Goal: Contribute content: Add original content to the website for others to see

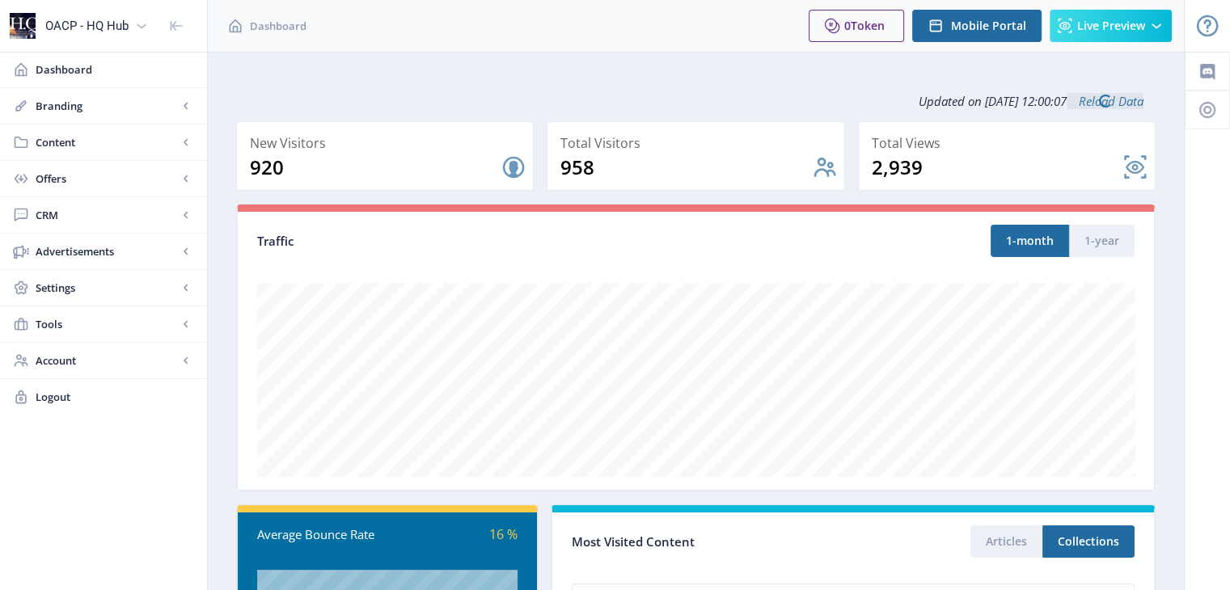
click at [1201, 243] on div at bounding box center [1207, 521] width 45 height 939
click at [143, 142] on span "Content" at bounding box center [107, 142] width 142 height 16
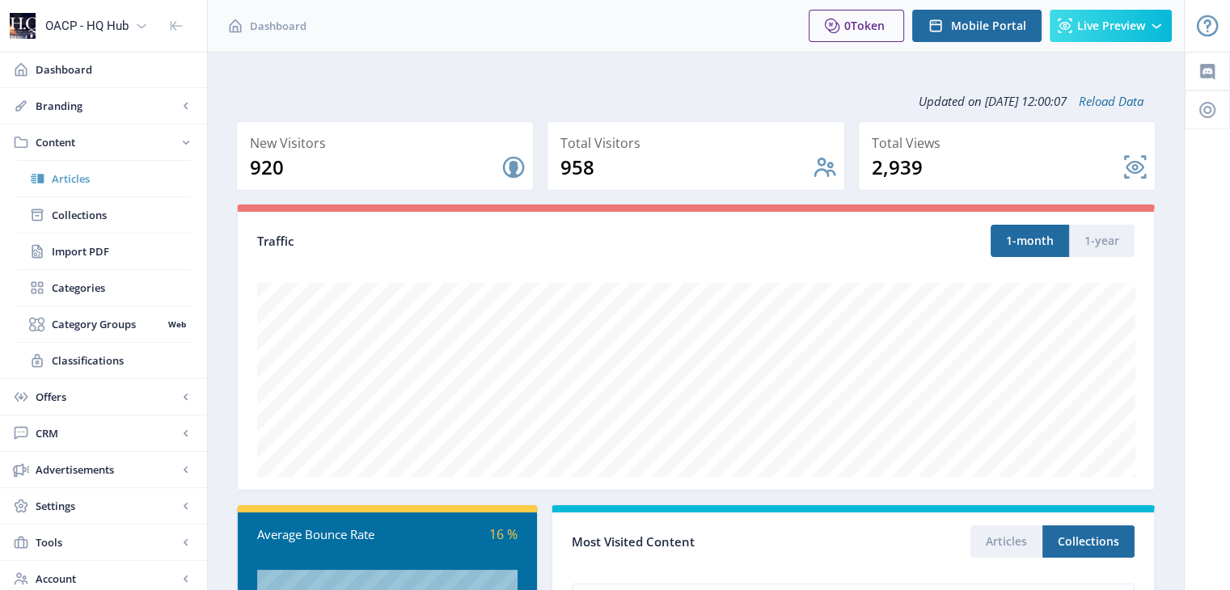
click at [65, 180] on span "Articles" at bounding box center [121, 179] width 139 height 16
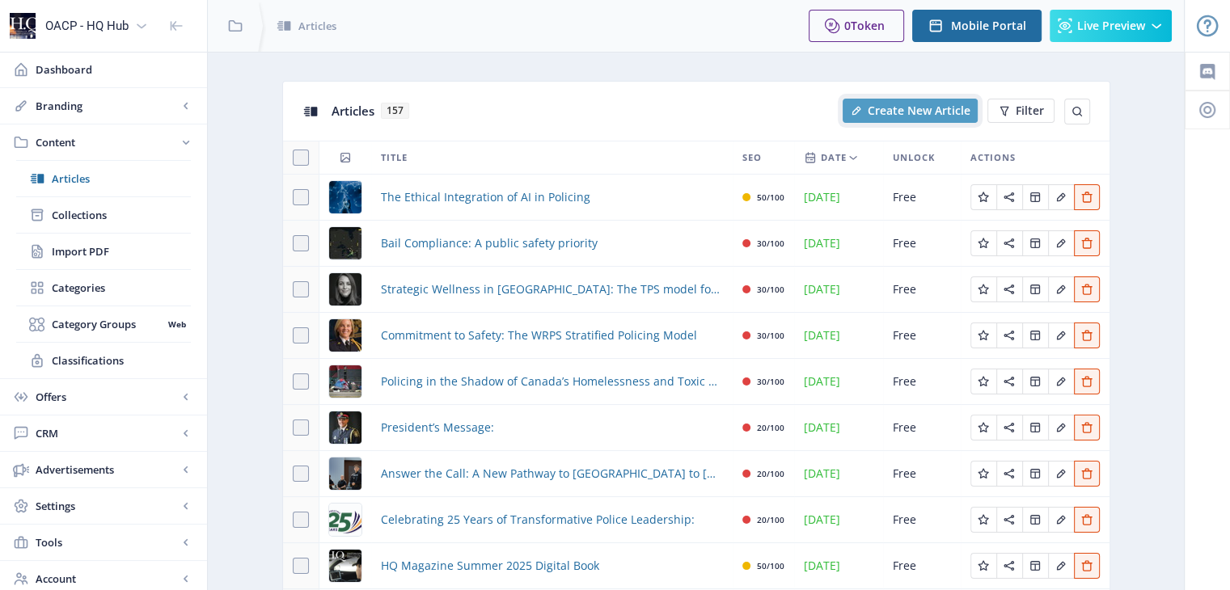
click at [915, 110] on span "Create New Article" at bounding box center [919, 110] width 103 height 13
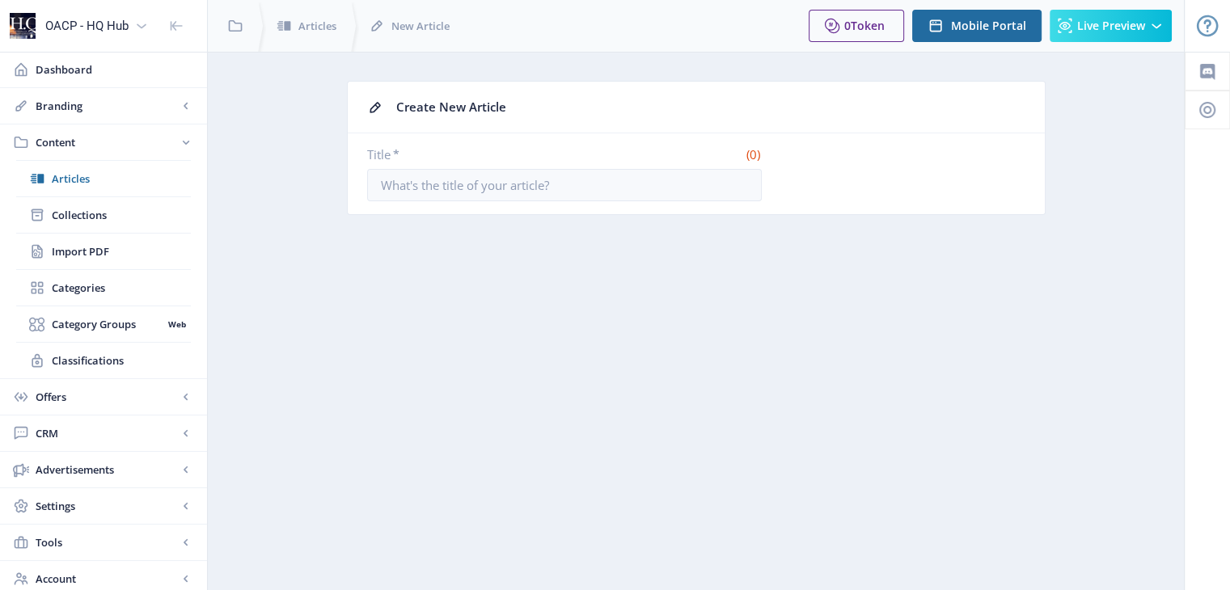
click at [1070, 354] on nb-layout-column "Create New Article Title * (0) You have unsaved changes Create Article" at bounding box center [696, 342] width 978 height 581
click at [433, 188] on input "Title *" at bounding box center [564, 185] width 395 height 32
paste input "Guardrails for Investigative Genetic Genealogy"
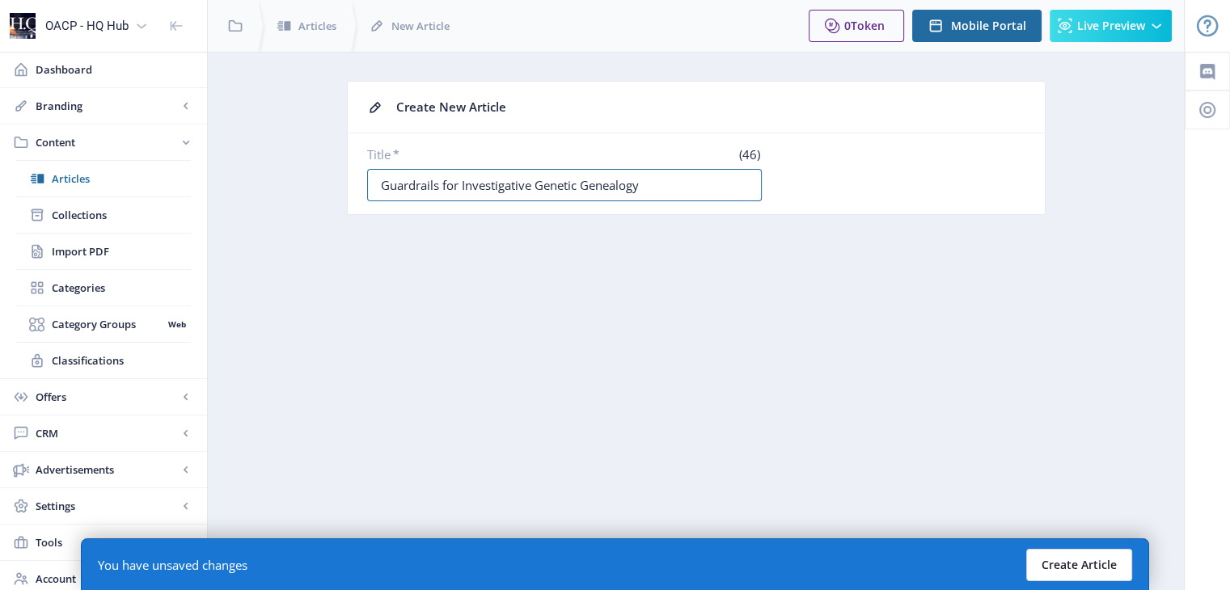
type input "Guardrails for Investigative Genetic Genealogy"
click at [1088, 560] on button "Create Article" at bounding box center [1079, 565] width 106 height 32
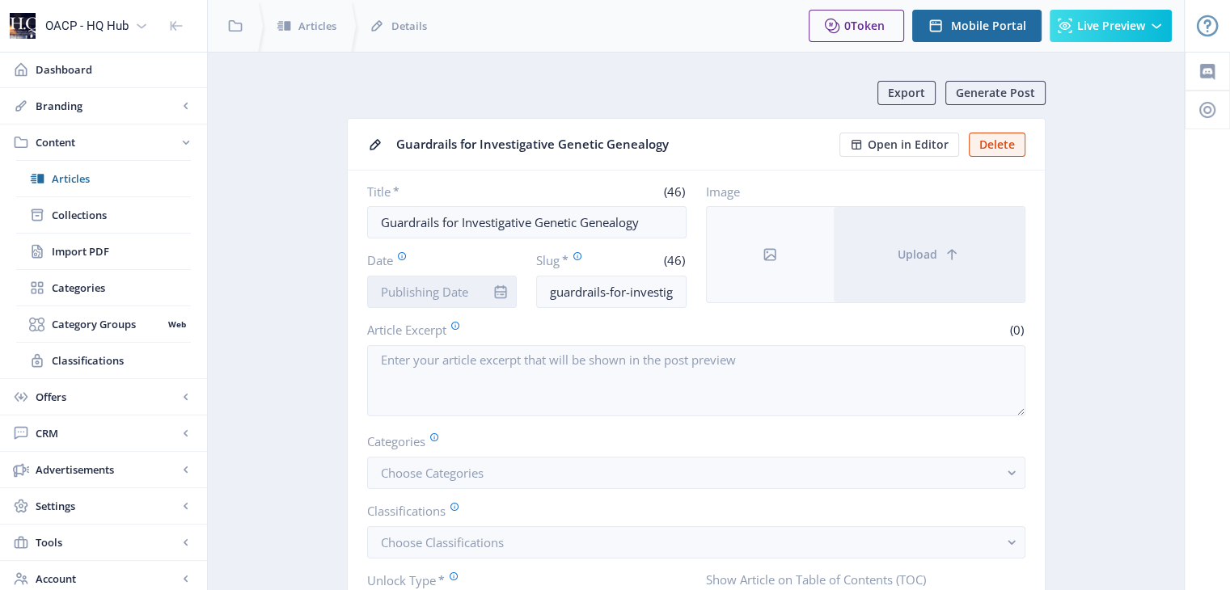
click at [414, 298] on input "Date" at bounding box center [442, 292] width 150 height 32
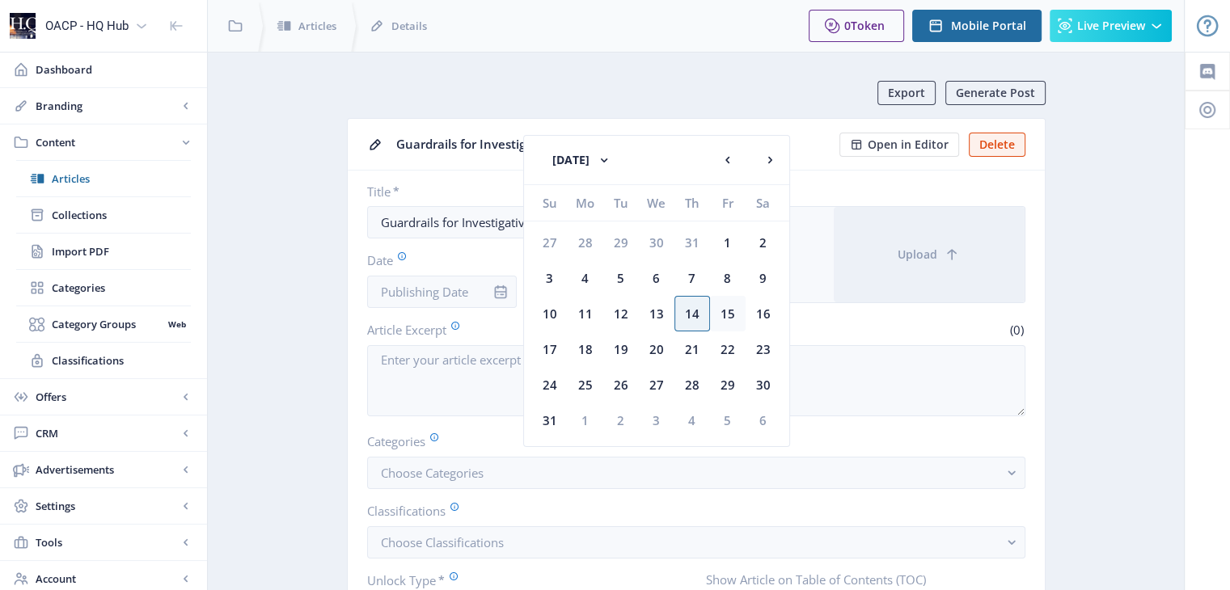
click at [733, 318] on div "15" at bounding box center [728, 314] width 36 height 36
type input "[DATE]"
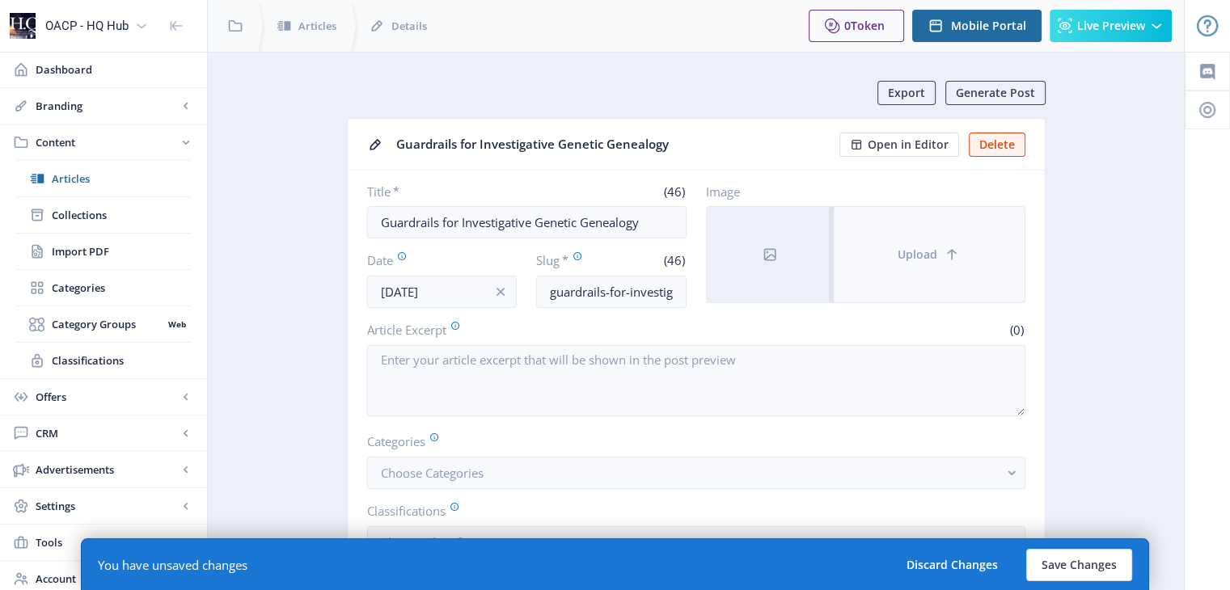
click at [936, 260] on span "Upload" at bounding box center [917, 254] width 40 height 13
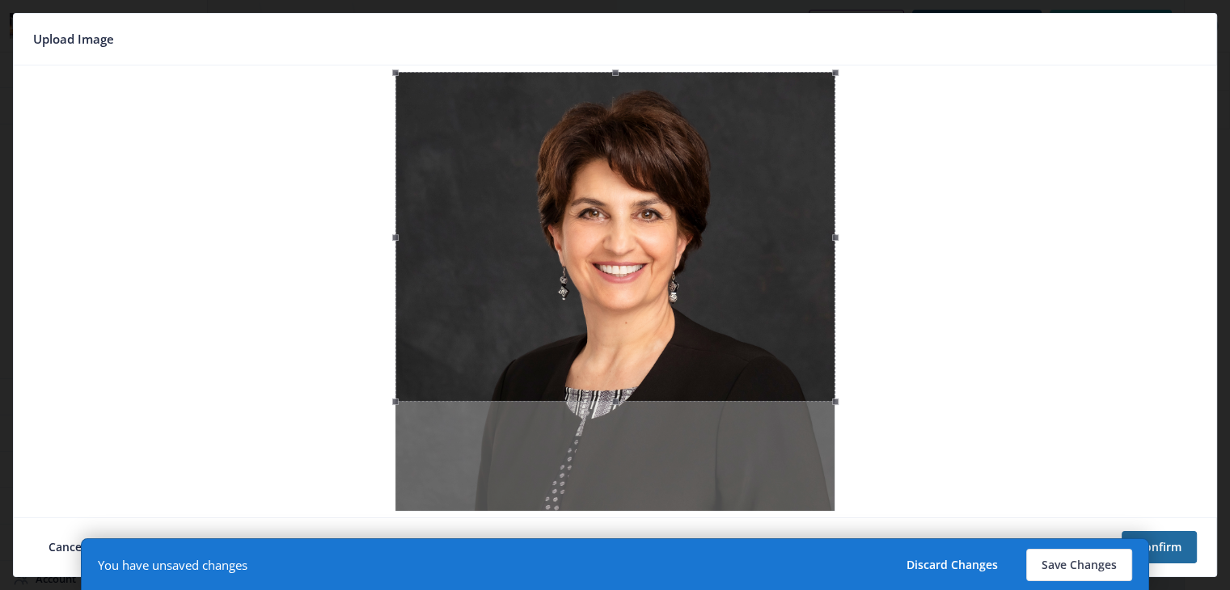
drag, startPoint x: 720, startPoint y: 344, endPoint x: 712, endPoint y: 310, distance: 34.9
click at [712, 310] on div at bounding box center [615, 237] width 440 height 330
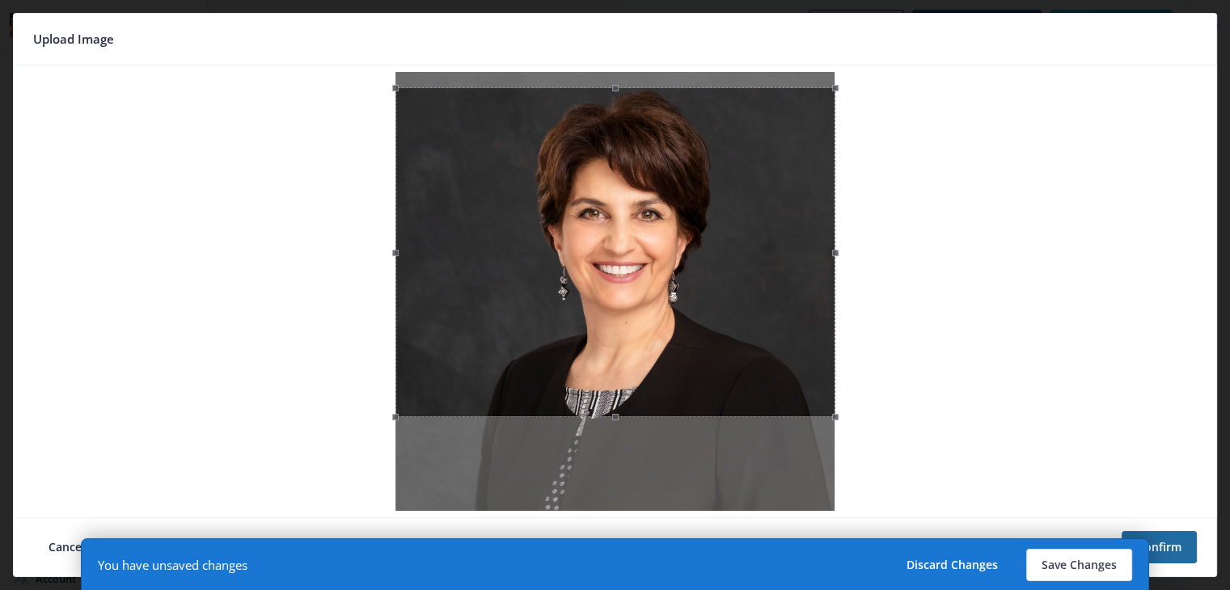
drag, startPoint x: 621, startPoint y: 209, endPoint x: 618, endPoint y: 225, distance: 15.7
click at [618, 225] on div at bounding box center [615, 252] width 440 height 330
click at [1096, 561] on button "Save Changes" at bounding box center [1079, 565] width 106 height 32
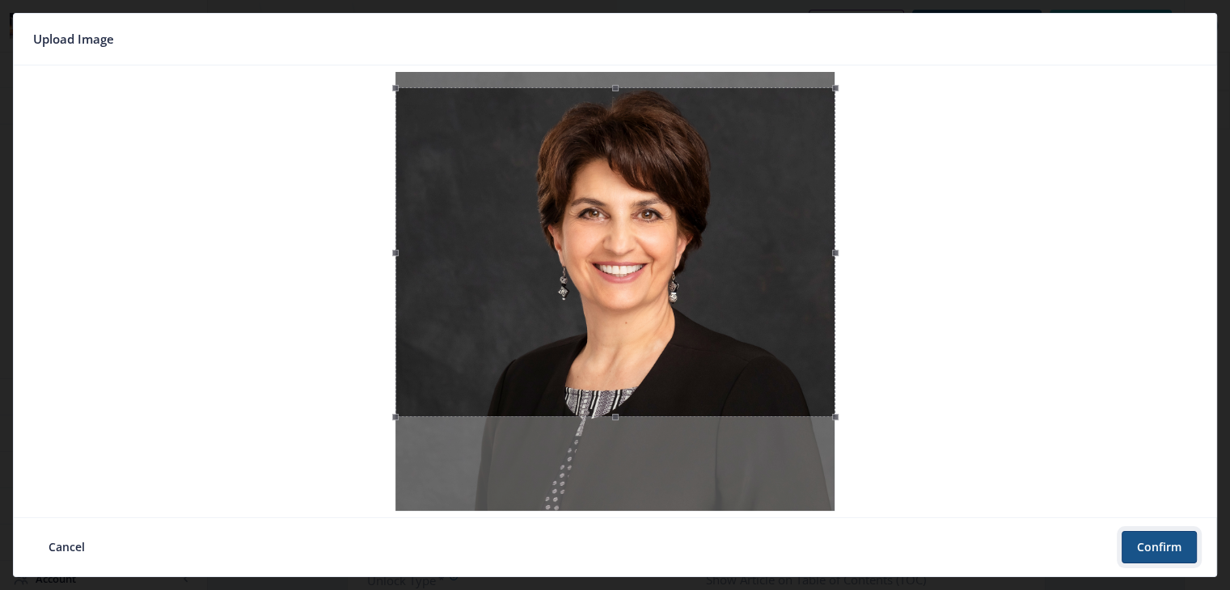
click at [1155, 547] on button "Confirm" at bounding box center [1158, 547] width 75 height 32
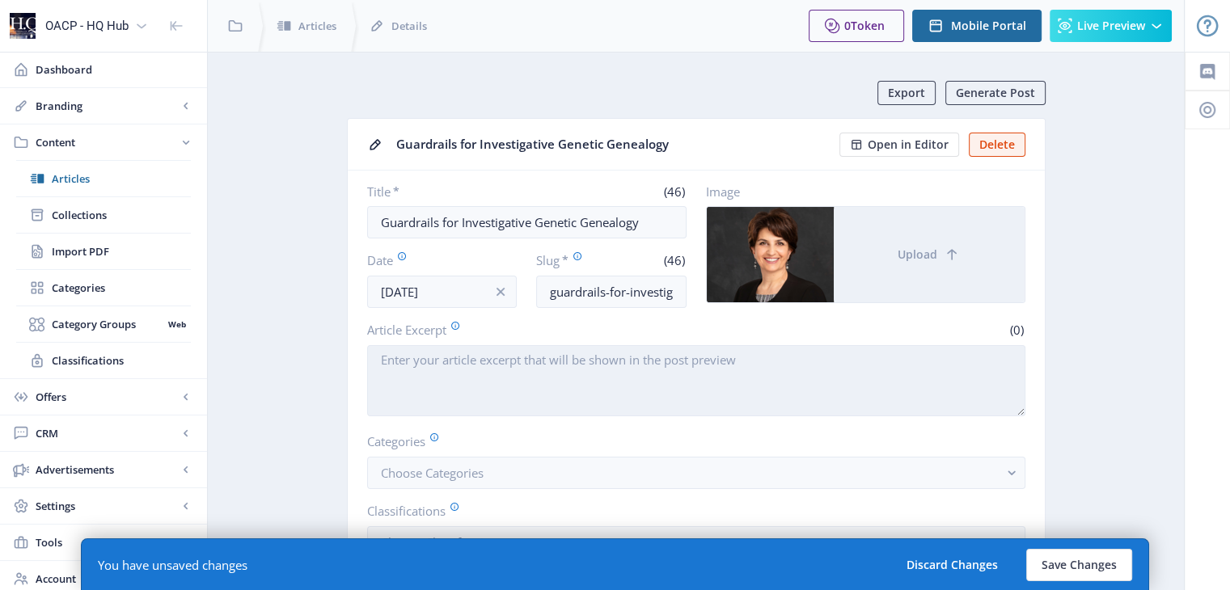
click at [482, 355] on textarea "Article Excerpt" at bounding box center [696, 380] width 658 height 71
paste textarea "Investigative genetic genealogy (IGG) is solving crimes that once seemed unsolv…"
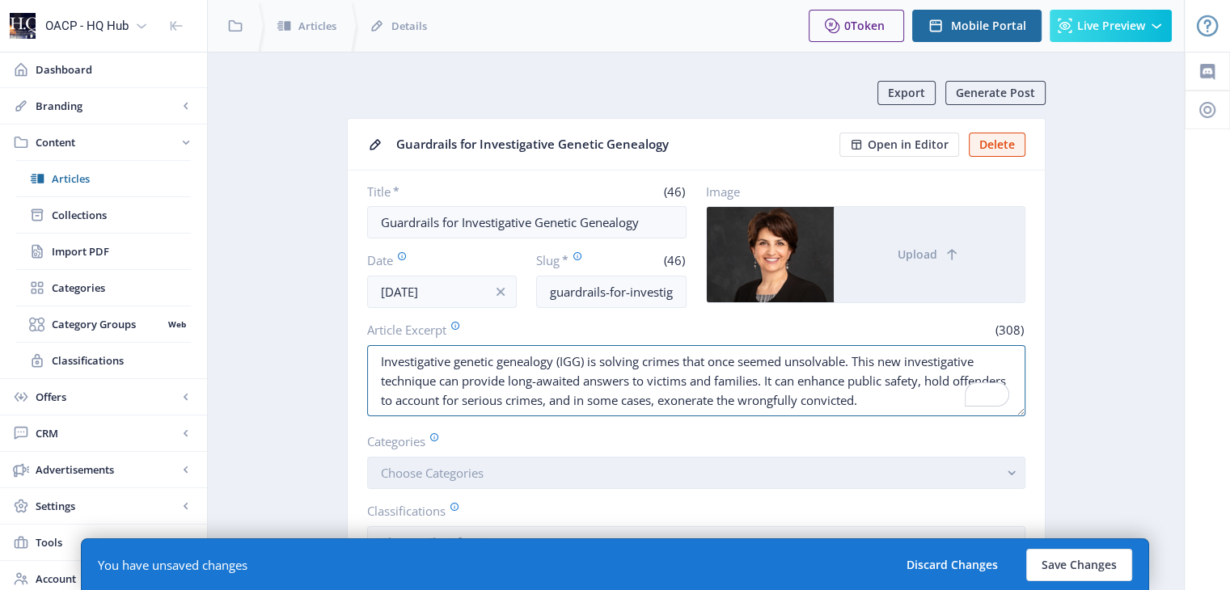
type textarea "Investigative genetic genealogy (IGG) is solving crimes that once seemed unsolv…"
click at [499, 467] on button "Choose Categories" at bounding box center [696, 473] width 658 height 32
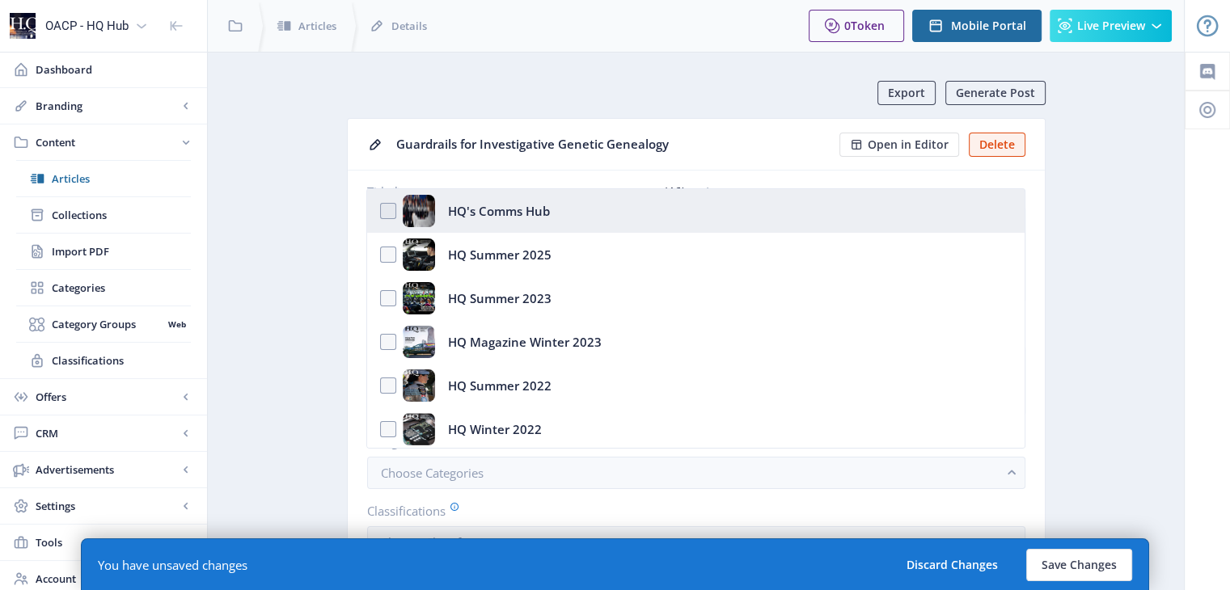
click at [500, 209] on div "HQ's Comms Hub" at bounding box center [499, 211] width 102 height 32
checkbox input "true"
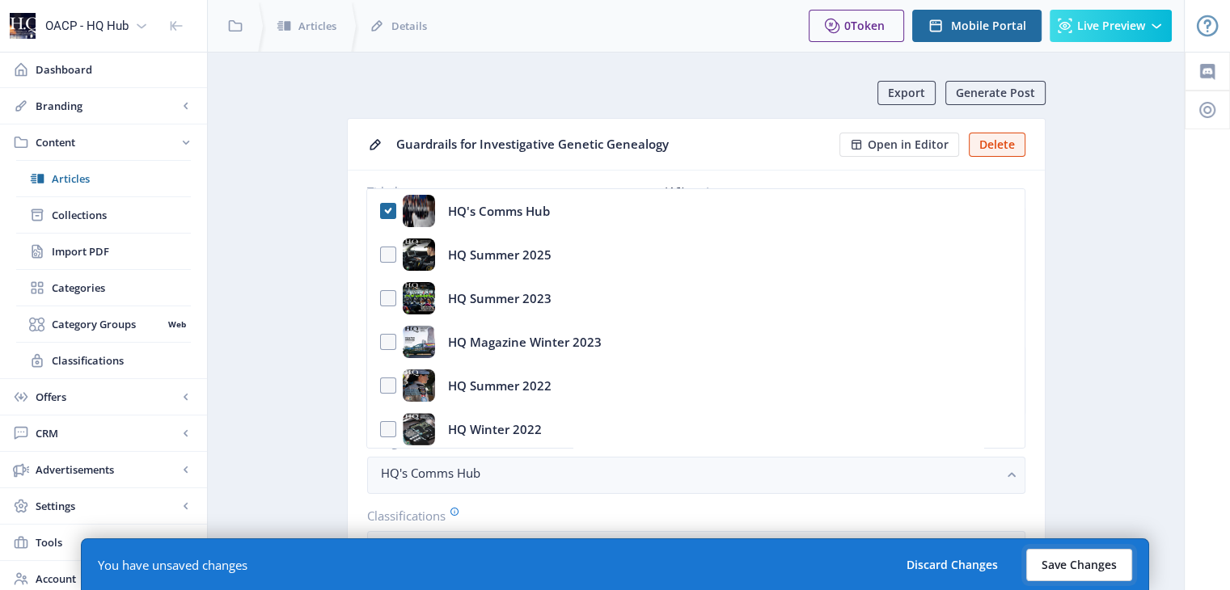
click at [1121, 567] on button "Save Changes" at bounding box center [1079, 565] width 106 height 32
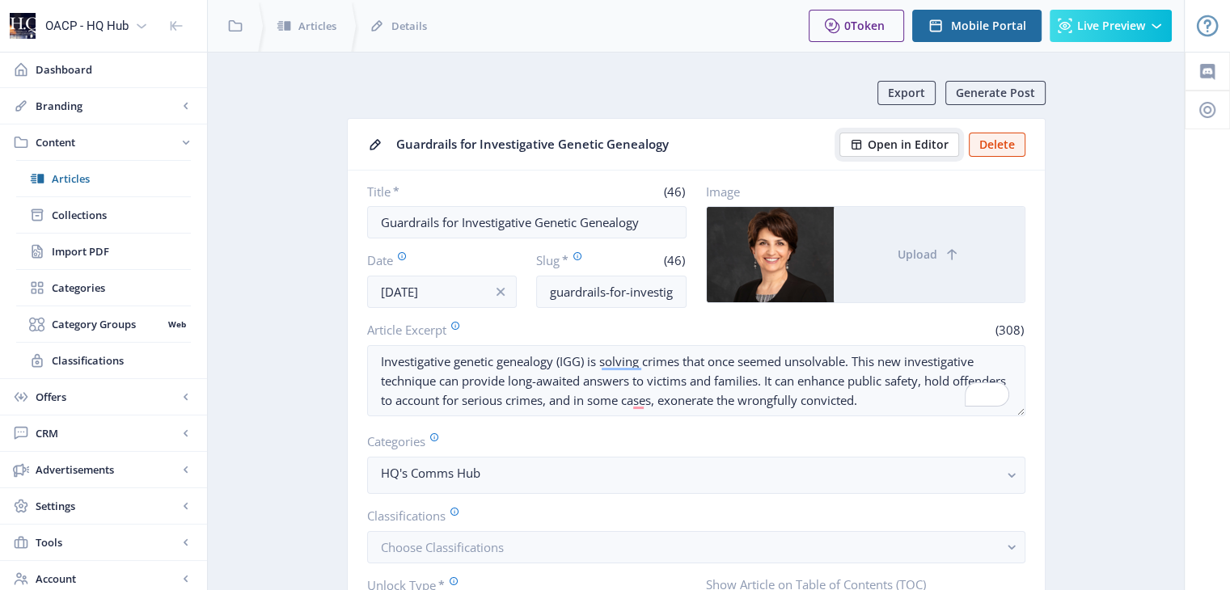
click at [933, 138] on span "Open in Editor" at bounding box center [908, 144] width 81 height 13
click at [78, 175] on span "Articles" at bounding box center [121, 179] width 139 height 16
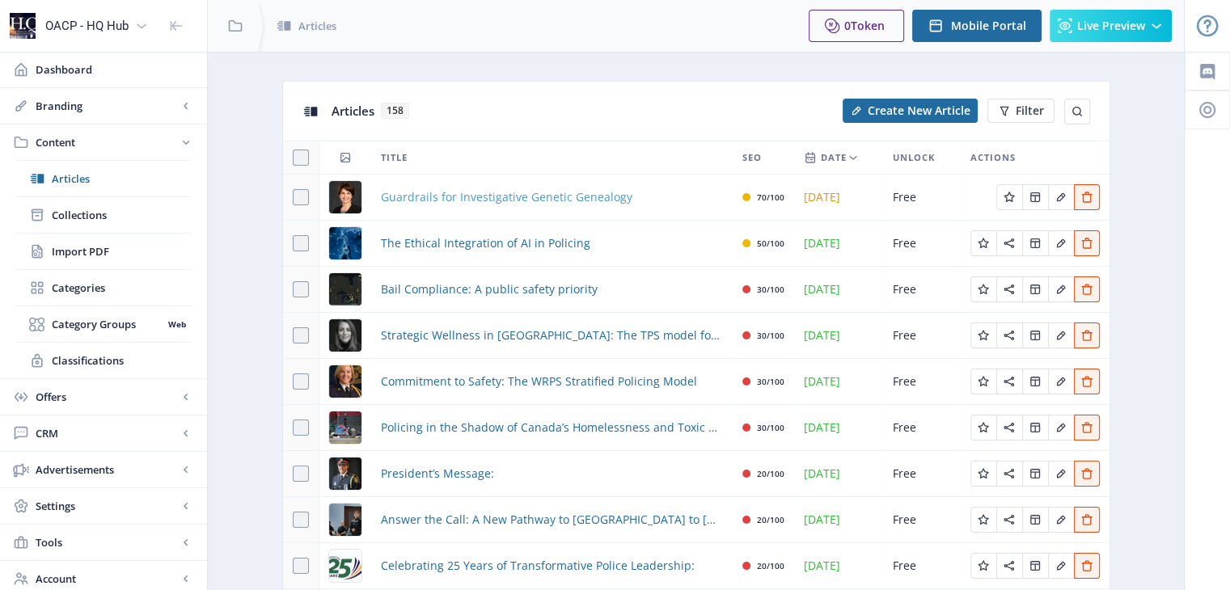
click at [576, 197] on span "Guardrails for Investigative Genetic Genealogy" at bounding box center [506, 197] width 251 height 19
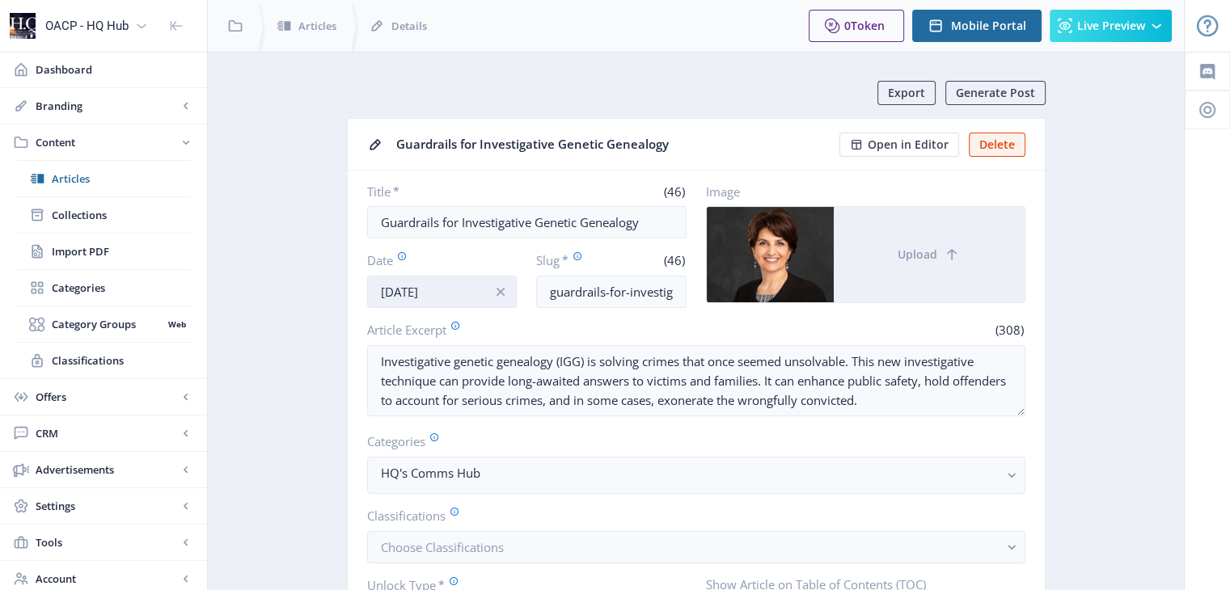
click at [454, 295] on input "[DATE]" at bounding box center [442, 292] width 150 height 32
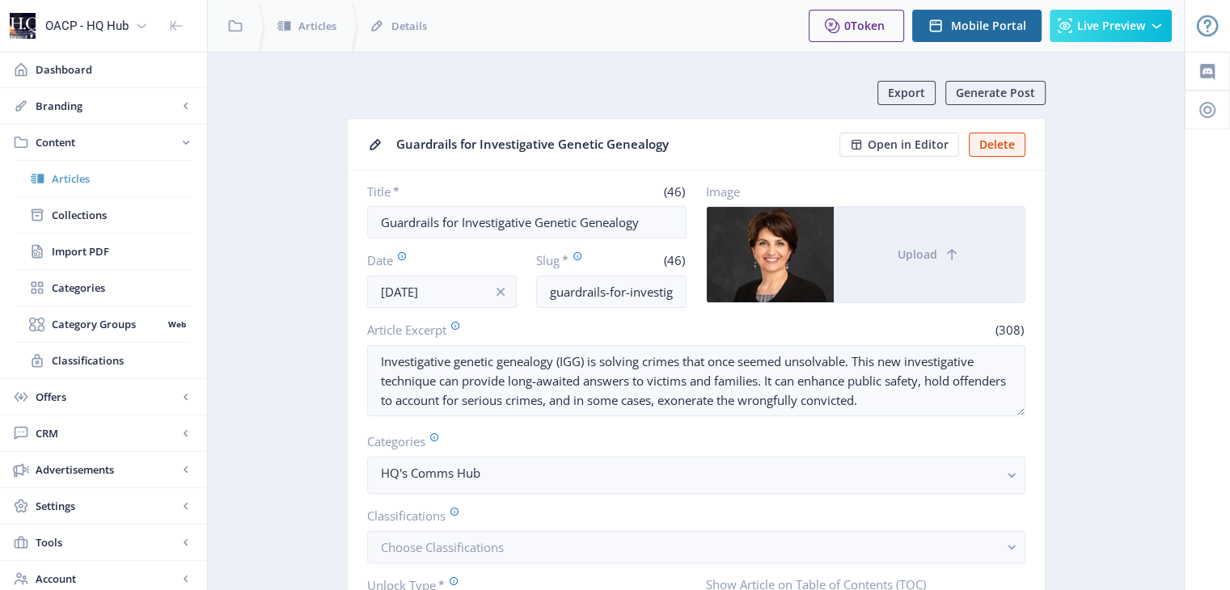
click at [66, 174] on span "Articles" at bounding box center [121, 179] width 139 height 16
